Goal: Check status: Check status

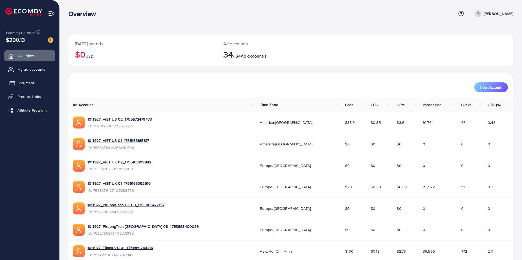
click at [23, 82] on span "Payment" at bounding box center [26, 82] width 15 height 5
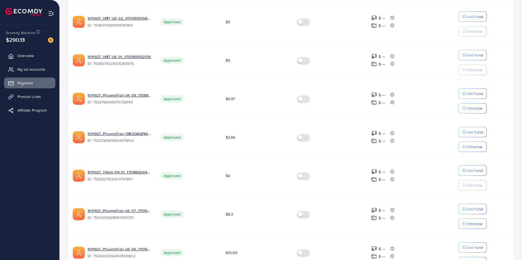
scroll to position [296, 0]
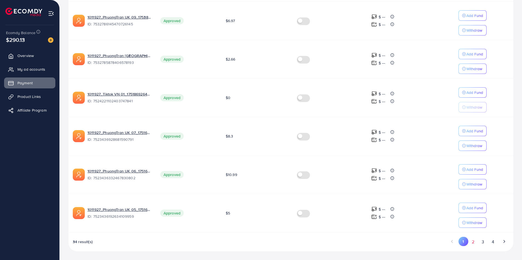
click at [473, 241] on button "2" at bounding box center [474, 242] width 10 height 10
click at [483, 245] on button "3" at bounding box center [484, 242] width 10 height 10
click at [475, 241] on button "2" at bounding box center [474, 242] width 10 height 10
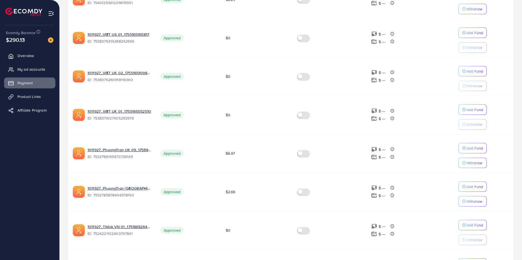
scroll to position [296, 0]
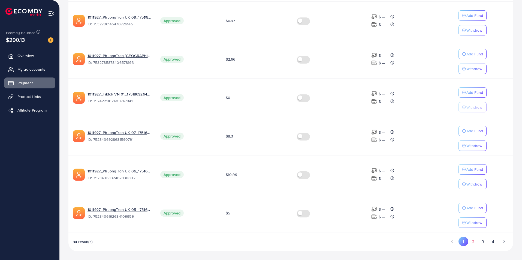
click at [474, 240] on button "2" at bounding box center [474, 242] width 10 height 10
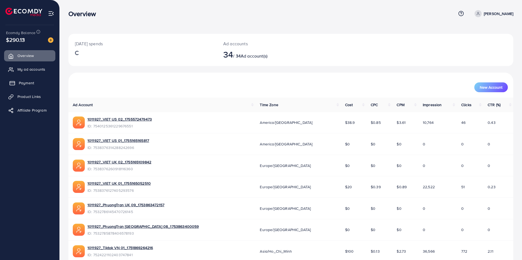
click at [24, 84] on span "Payment" at bounding box center [26, 82] width 15 height 5
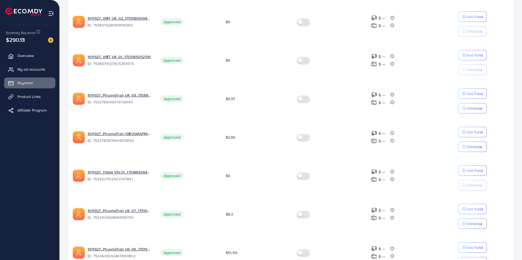
scroll to position [296, 0]
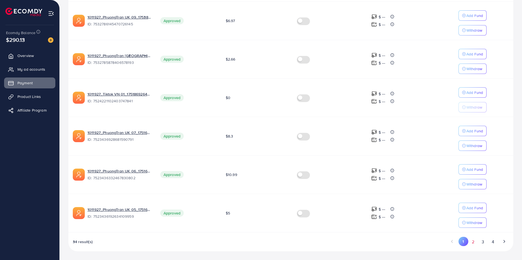
click at [473, 242] on button "2" at bounding box center [474, 242] width 10 height 10
click at [486, 242] on button "3" at bounding box center [484, 242] width 10 height 10
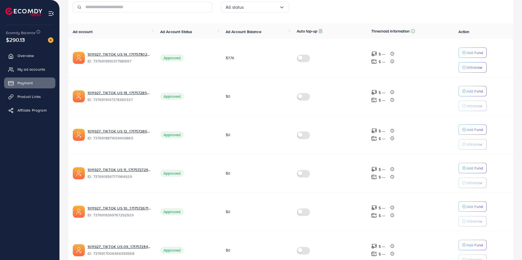
scroll to position [0, 0]
